Goal: Find contact information: Find contact information

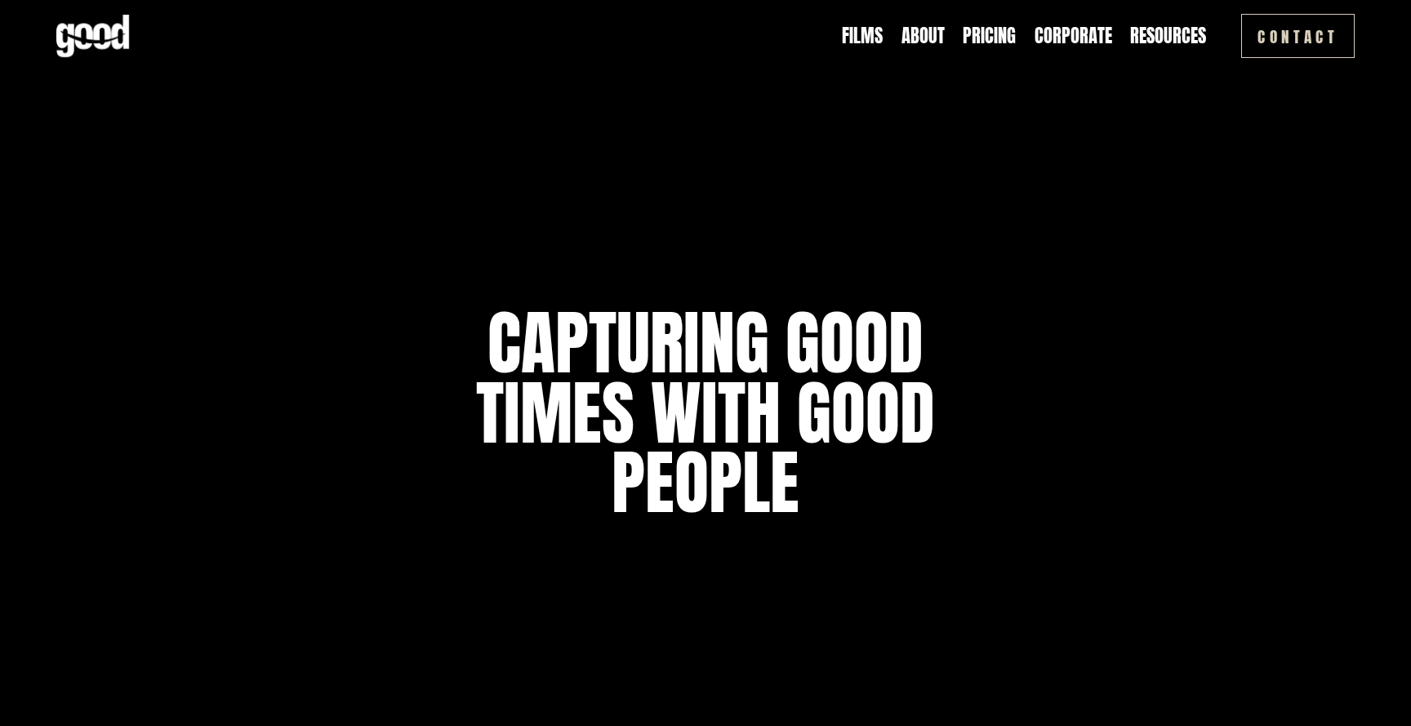
click at [920, 32] on link "About" at bounding box center [923, 36] width 43 height 25
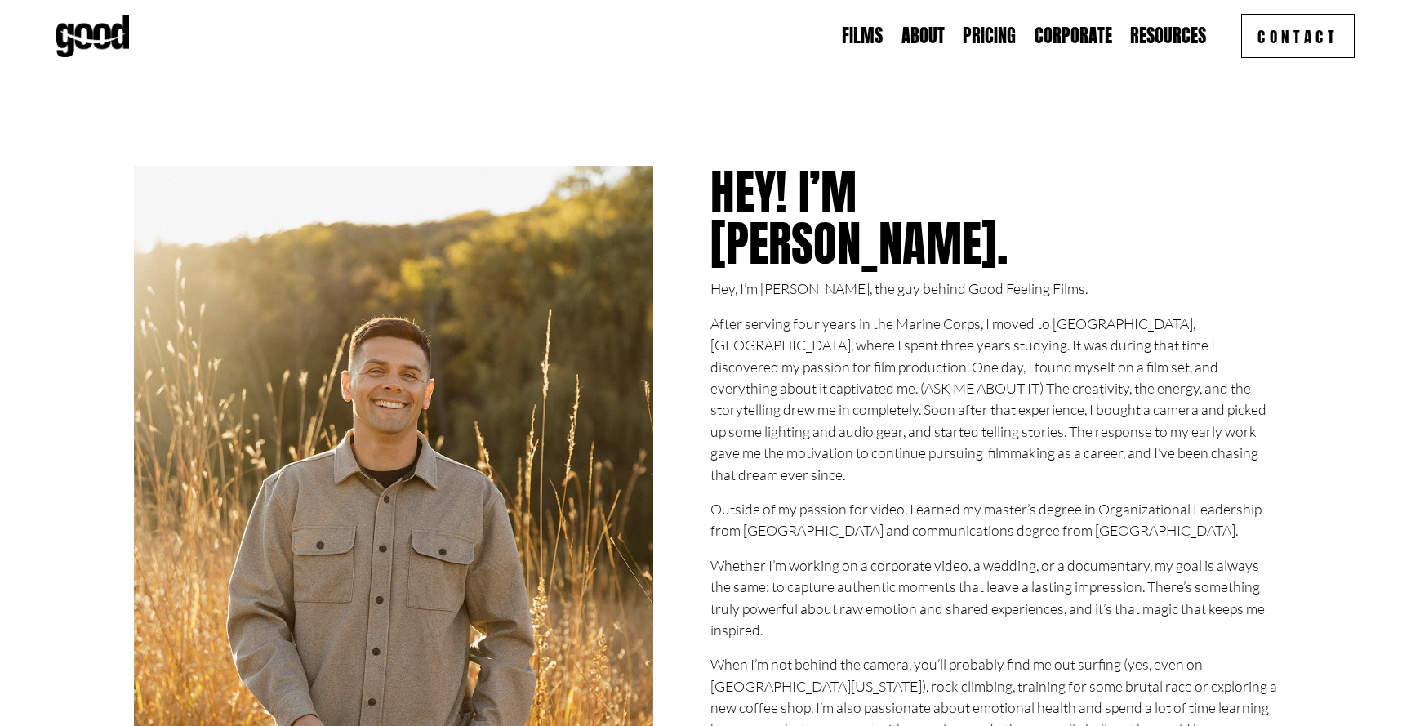
click at [1305, 42] on link "Contact" at bounding box center [1298, 36] width 114 height 44
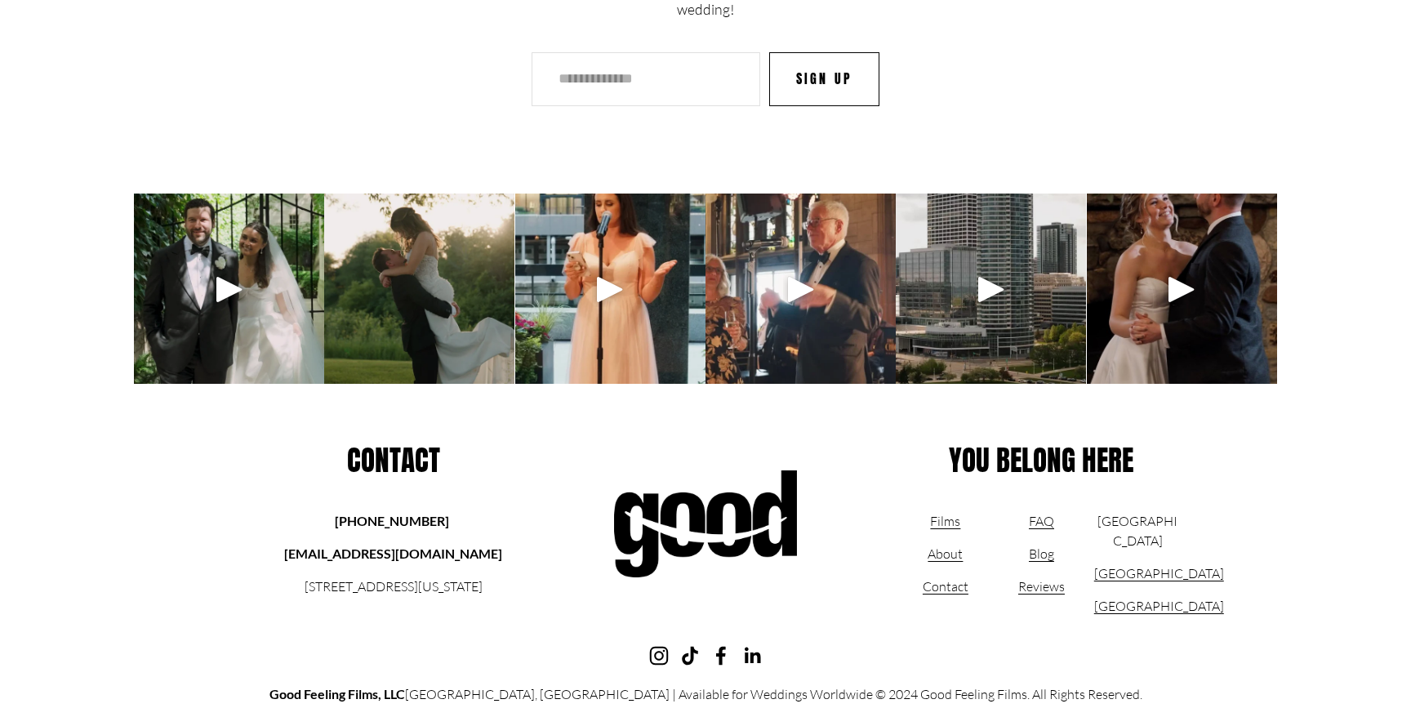
scroll to position [2676, 0]
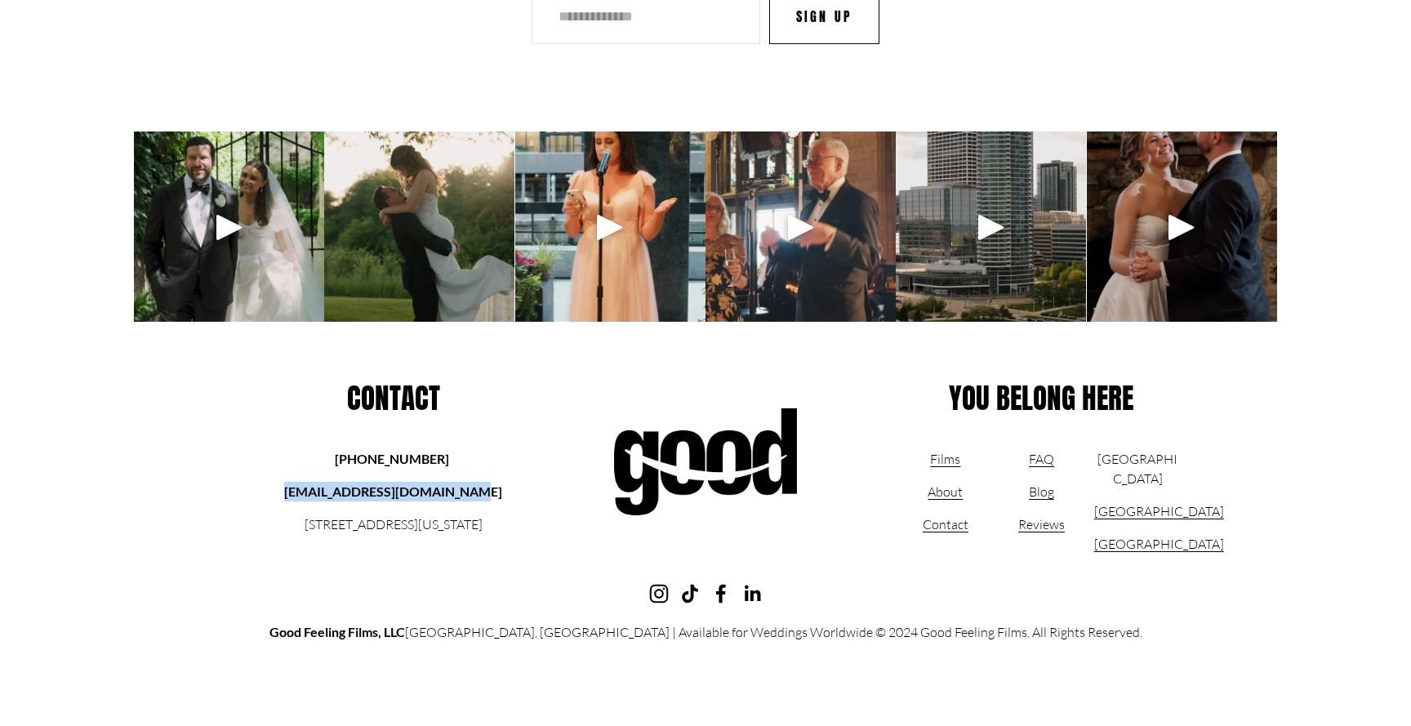
drag, startPoint x: 319, startPoint y: 493, endPoint x: 503, endPoint y: 494, distance: 184.6
click at [503, 494] on p "[EMAIL_ADDRESS][DOMAIN_NAME]" at bounding box center [393, 492] width 231 height 20
copy strong "[EMAIL_ADDRESS][DOMAIN_NAME]"
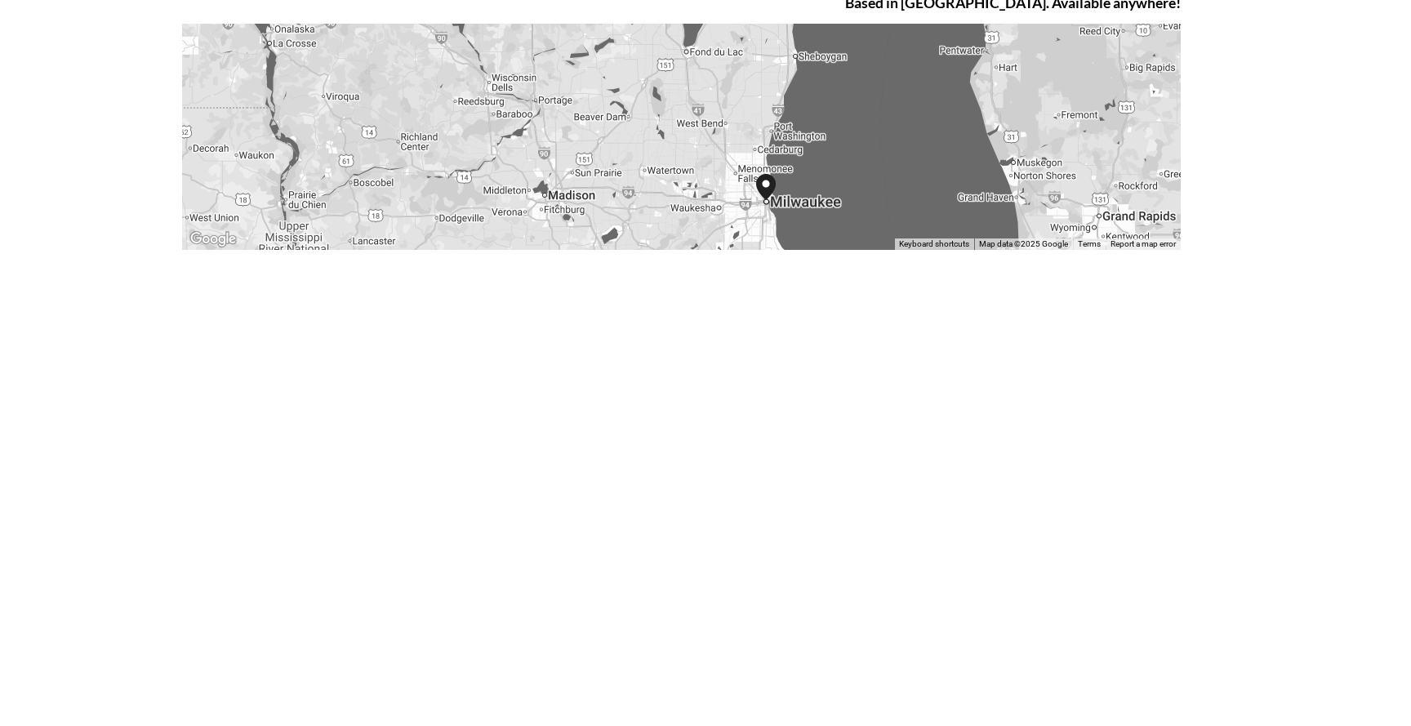
scroll to position [0, 0]
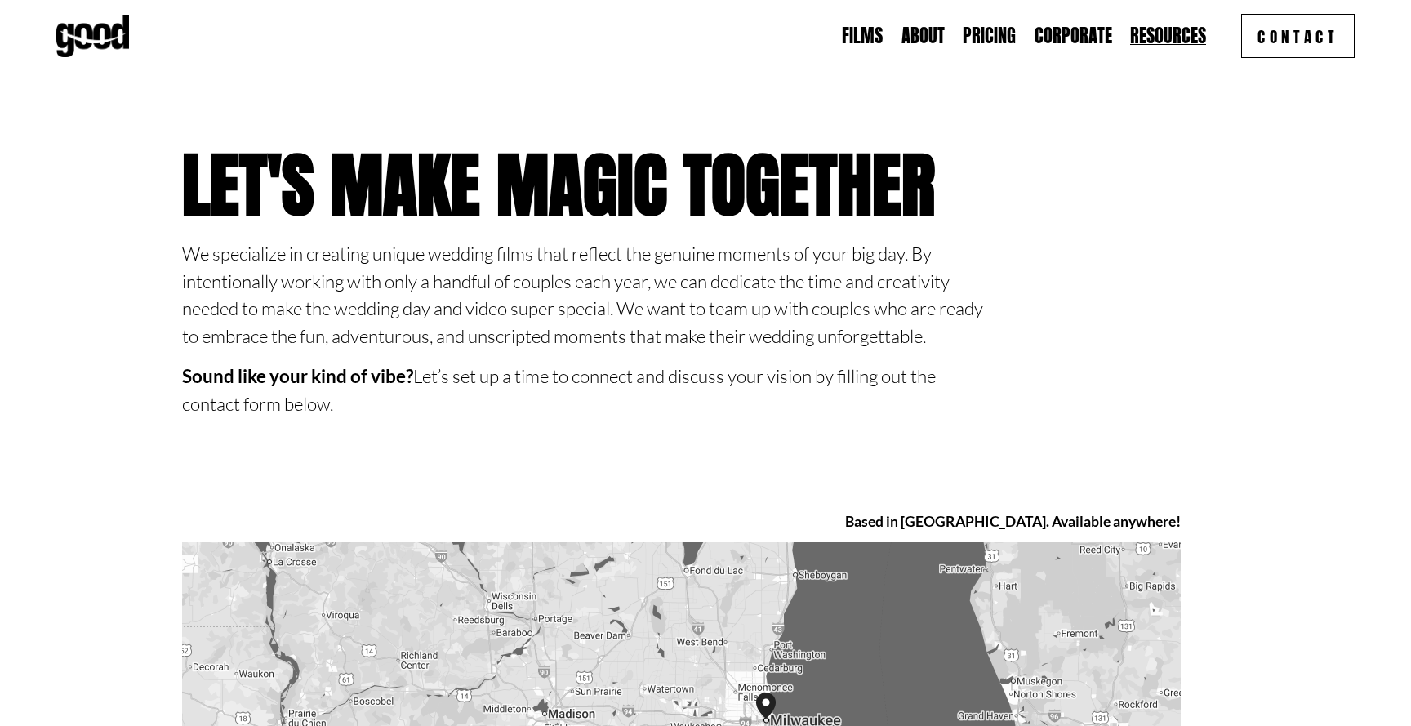
click at [930, 33] on link "About" at bounding box center [923, 36] width 43 height 25
